Goal: Task Accomplishment & Management: Use online tool/utility

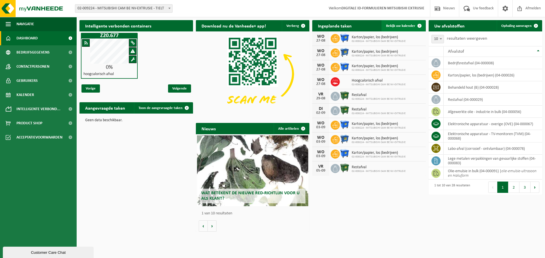
click at [396, 27] on span "Bekijk uw kalender" at bounding box center [400, 26] width 29 height 4
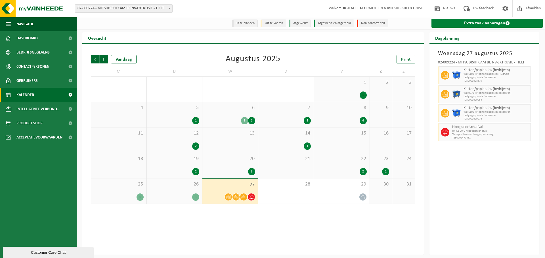
click at [465, 24] on link "Extra taak aanvragen" at bounding box center [486, 23] width 111 height 9
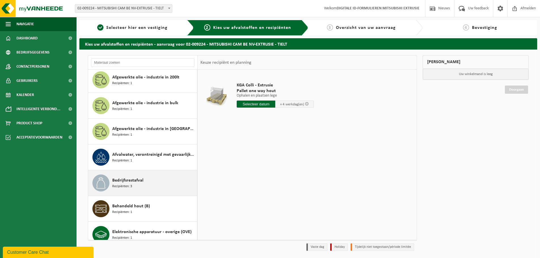
click at [147, 179] on div "Bedrijfsrestafval Recipiënten: 3" at bounding box center [153, 183] width 83 height 17
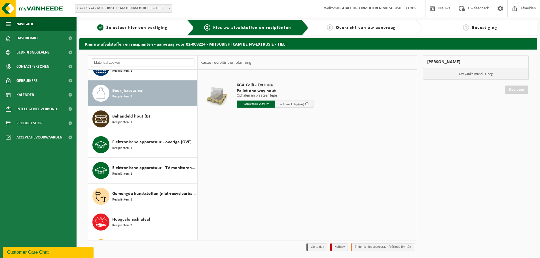
scroll to position [129, 0]
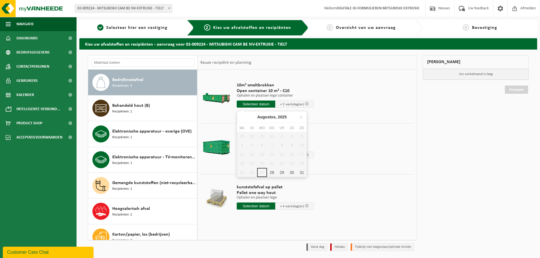
click at [254, 104] on input "text" at bounding box center [256, 104] width 39 height 7
click at [273, 172] on div "28" at bounding box center [272, 172] width 10 height 9
type input "Van 2025-08-28"
type input "2025-08-28"
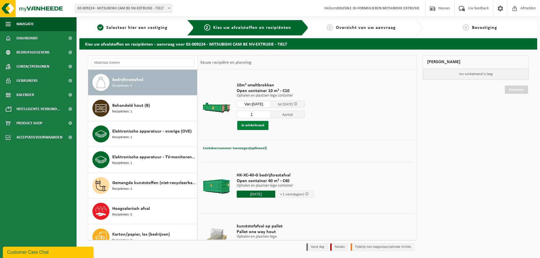
click at [257, 129] on button "In winkelmand" at bounding box center [252, 125] width 31 height 9
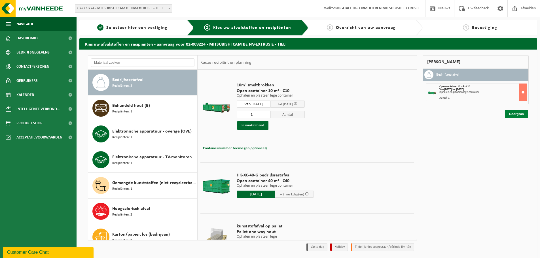
click at [507, 117] on link "Doorgaan" at bounding box center [516, 114] width 23 height 8
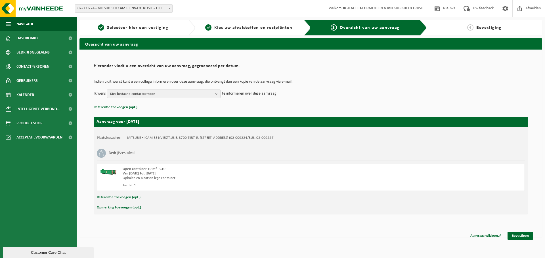
click at [119, 93] on span "Kies bestaand contactpersoon" at bounding box center [161, 94] width 103 height 9
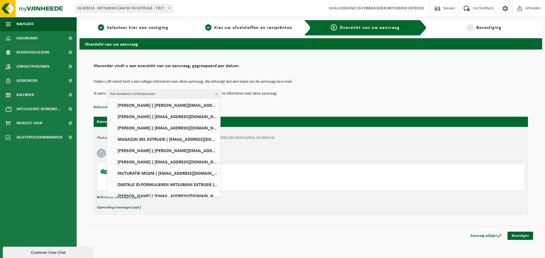
scroll to position [128, 0]
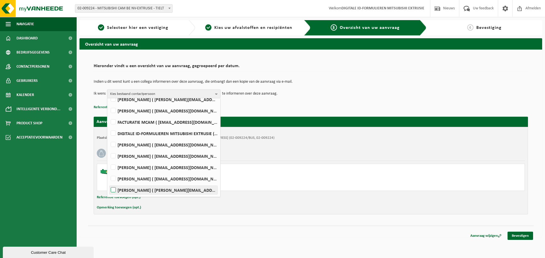
click at [148, 191] on label "Kris Willaert ( kris.willaert@mcgc.com )" at bounding box center [163, 190] width 108 height 9
click at [109, 183] on input "Kris Willaert ( kris.willaert@mcgc.com )" at bounding box center [108, 183] width 0 height 0
checkbox input "true"
click at [279, 104] on div "Indien u dit wenst kunt u een collega informeren over deze aanvraag, die ontvan…" at bounding box center [311, 88] width 434 height 29
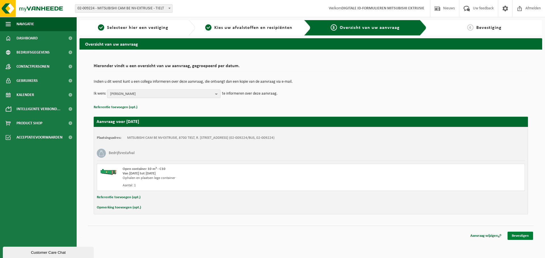
click at [523, 235] on link "Bevestigen" at bounding box center [520, 236] width 26 height 8
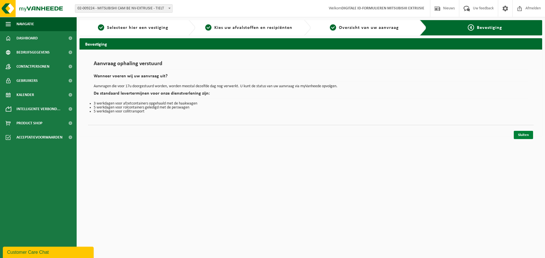
click at [514, 133] on link "Sluiten" at bounding box center [522, 135] width 19 height 8
